Goal: Task Accomplishment & Management: Manage account settings

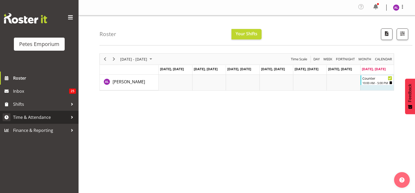
click at [76, 118] on link "Time & Attendance" at bounding box center [39, 117] width 79 height 13
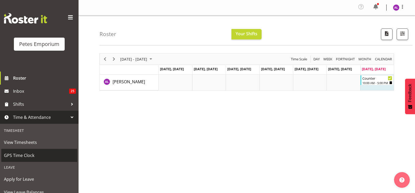
click at [38, 158] on span "GPS Time Clock" at bounding box center [39, 156] width 71 height 8
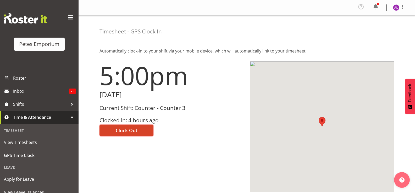
click at [125, 127] on button "Clock Out" at bounding box center [126, 131] width 54 height 12
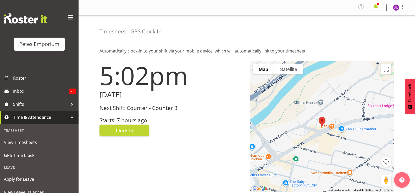
click at [379, 7] on span at bounding box center [375, 7] width 8 height 8
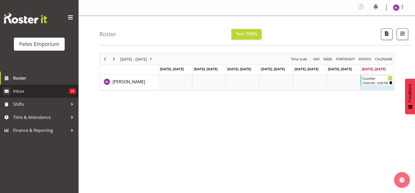
click at [25, 91] on span "Inbox" at bounding box center [41, 91] width 56 height 8
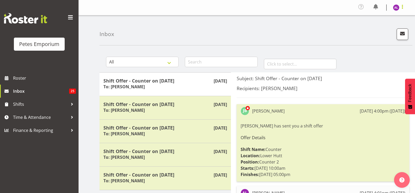
click at [403, 8] on span at bounding box center [402, 7] width 6 height 6
click at [376, 30] on link "Log Out" at bounding box center [380, 28] width 50 height 9
